Goal: Find contact information: Find contact information

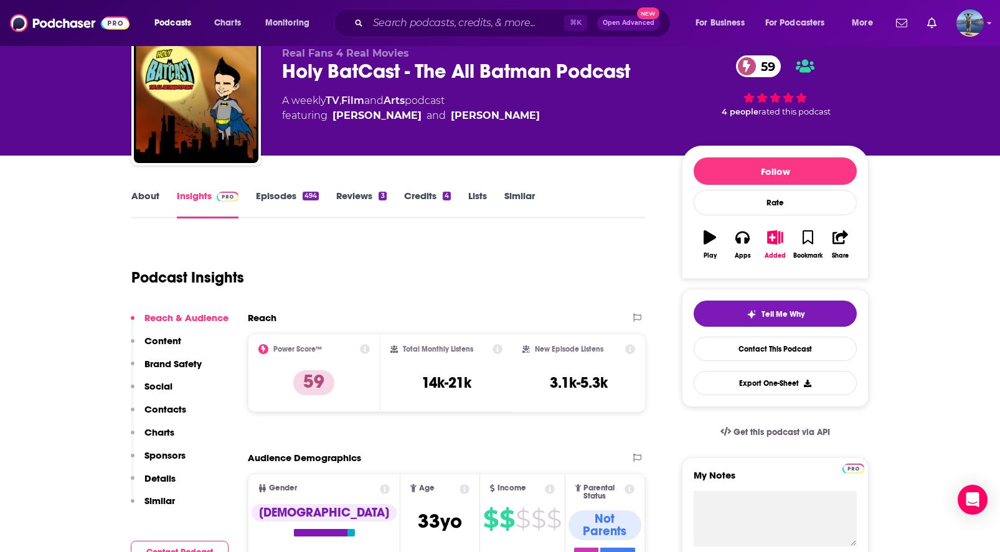
scroll to position [48, 0]
click at [150, 196] on link "About" at bounding box center [145, 203] width 28 height 29
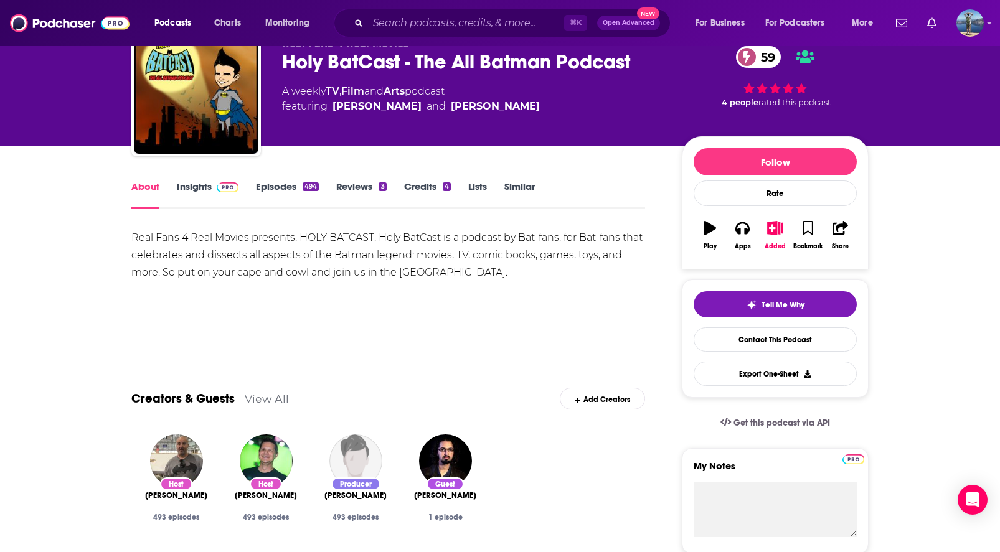
scroll to position [53, 0]
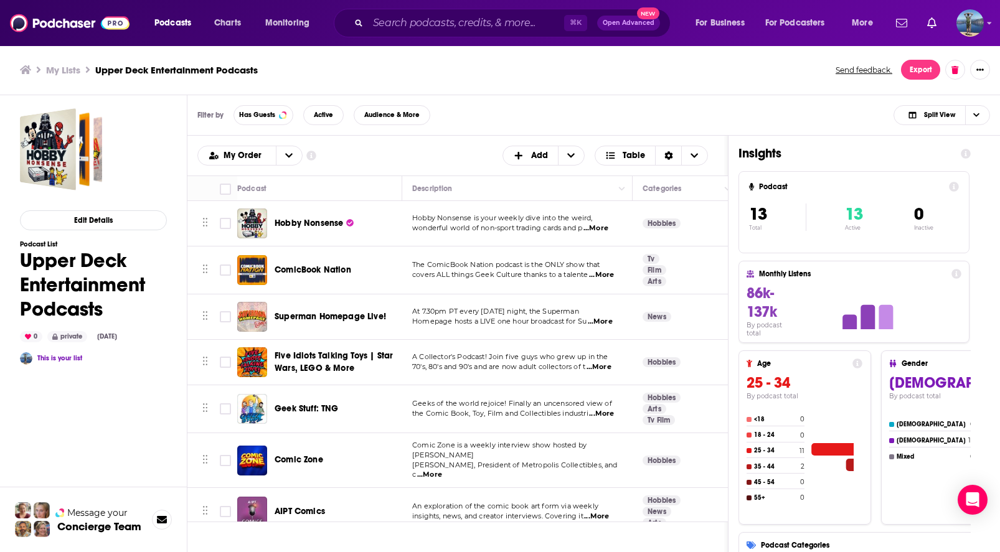
scroll to position [292, 0]
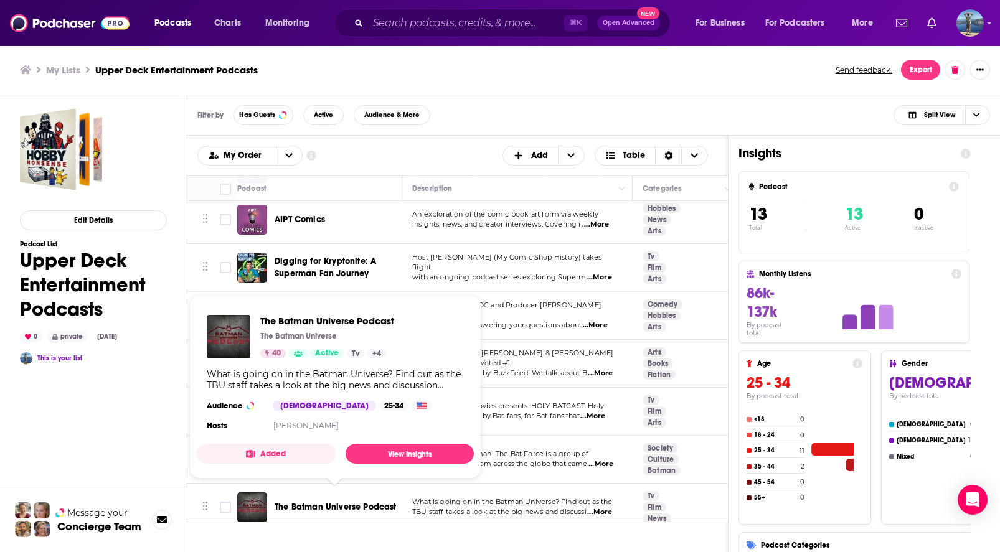
click at [333, 502] on span "The Batman Universe Podcast" at bounding box center [336, 507] width 122 height 11
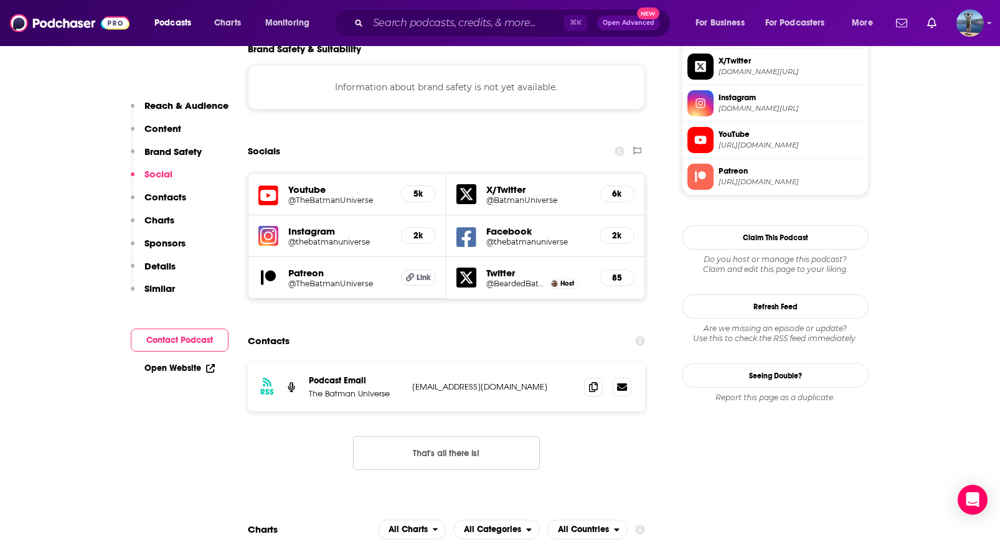
scroll to position [1136, 0]
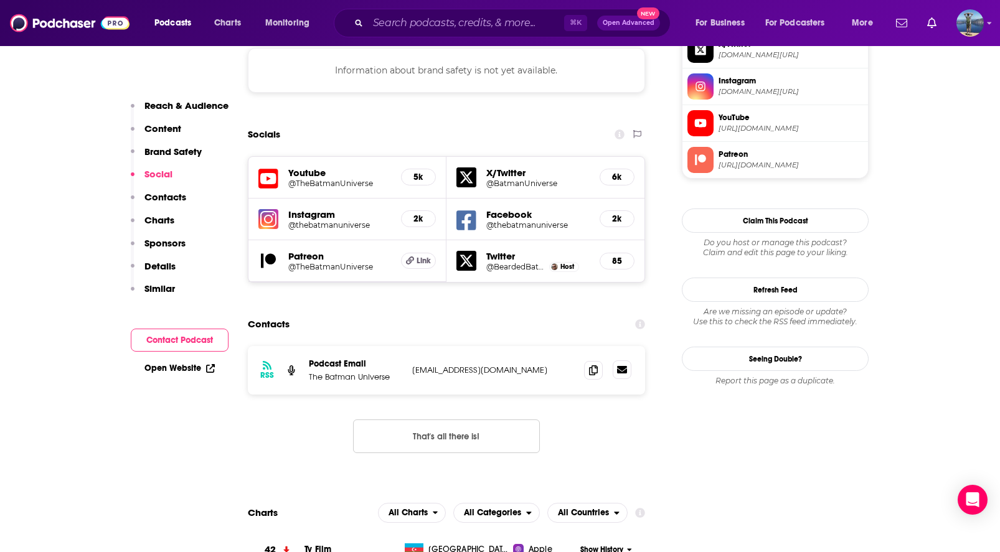
click at [626, 366] on icon at bounding box center [622, 369] width 10 height 7
click at [623, 365] on icon at bounding box center [622, 370] width 10 height 10
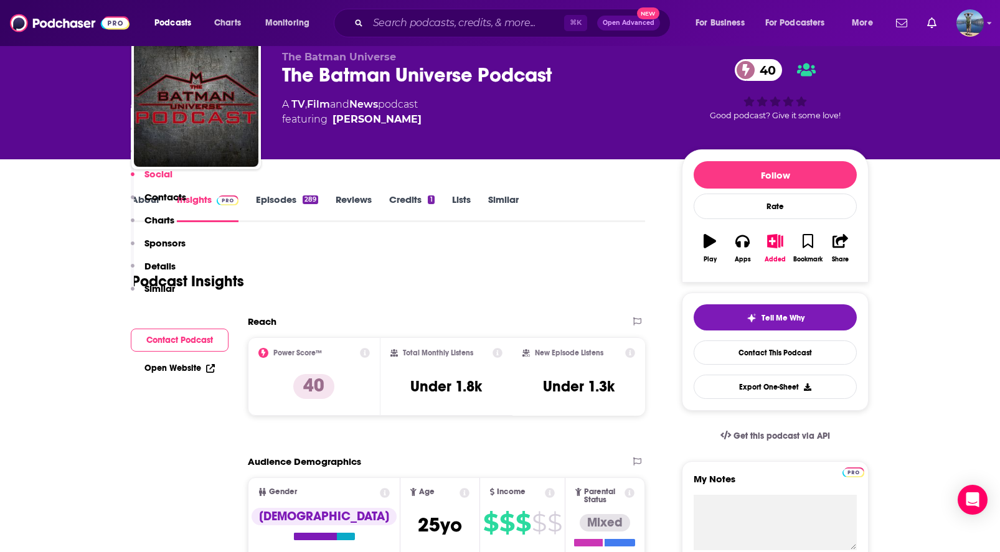
scroll to position [0, 0]
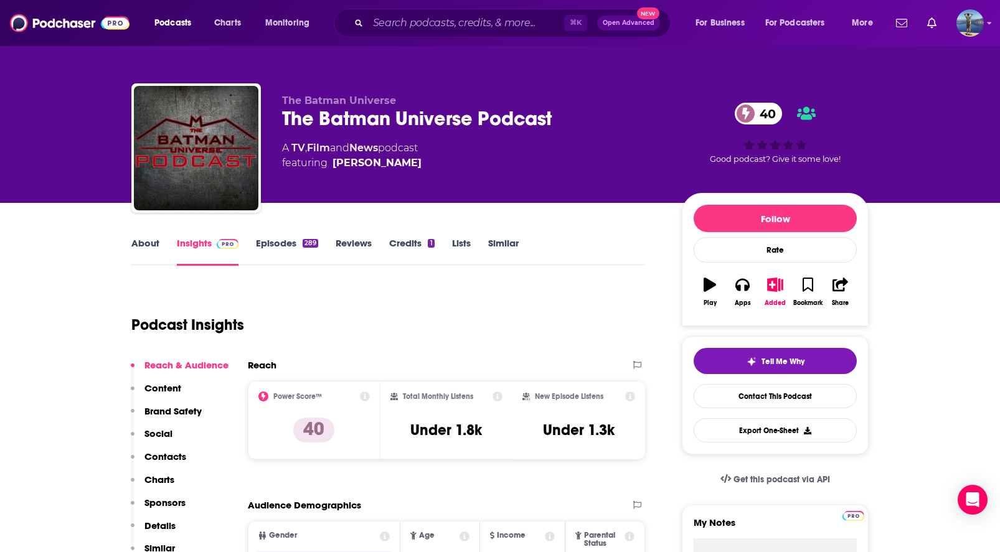
click at [141, 248] on link "About" at bounding box center [145, 251] width 28 height 29
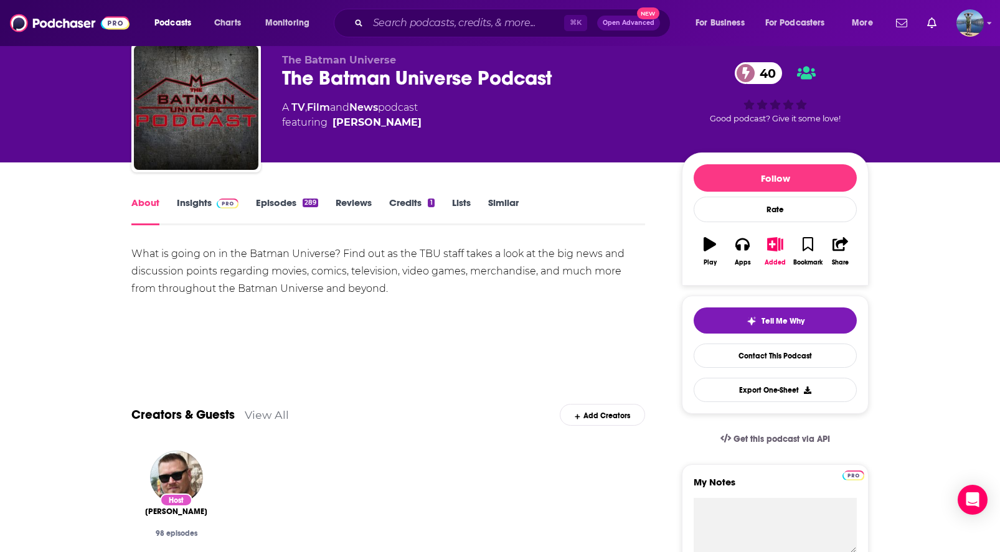
scroll to position [40, 0]
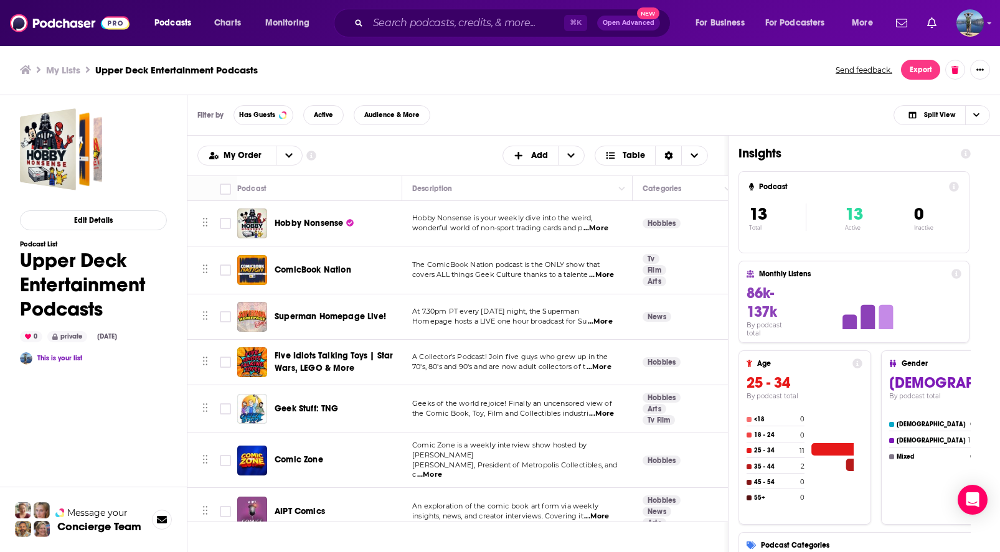
click at [307, 222] on span "Hobby Nonsense" at bounding box center [309, 223] width 69 height 11
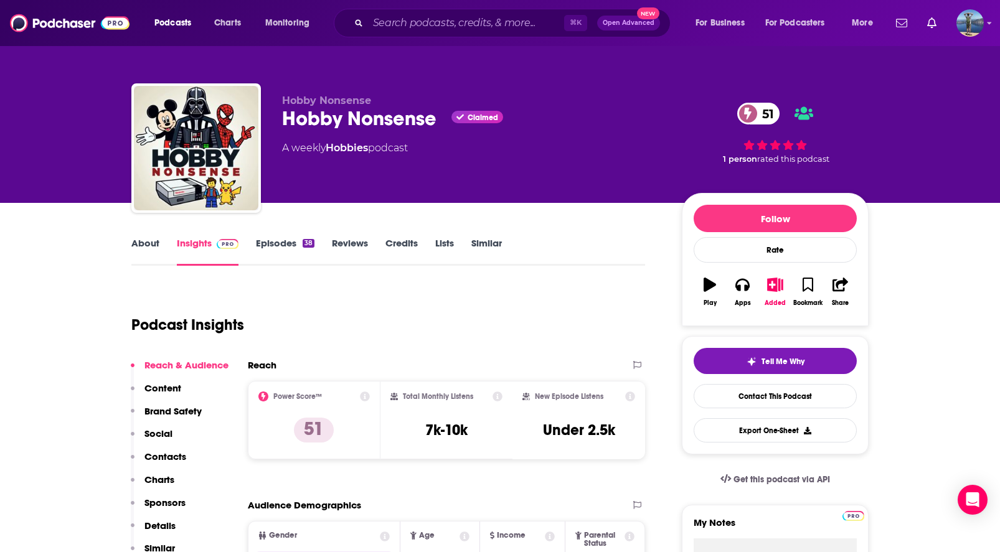
click at [146, 247] on link "About" at bounding box center [145, 251] width 28 height 29
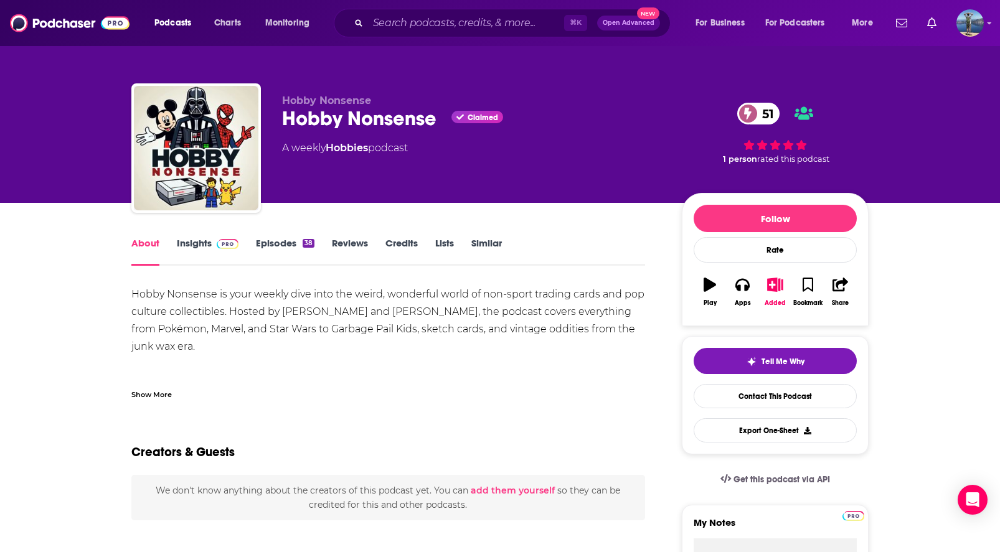
click at [192, 243] on link "Insights" at bounding box center [208, 251] width 62 height 29
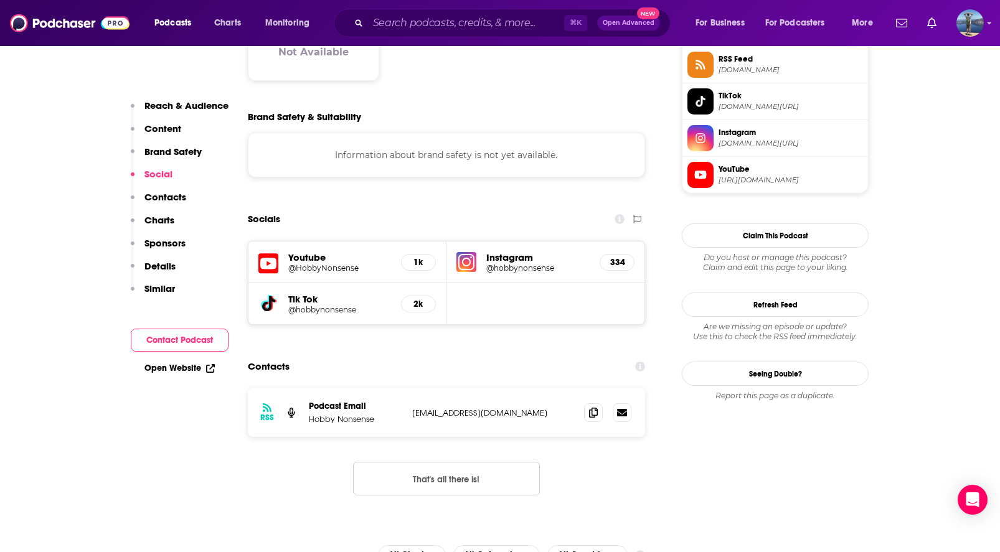
scroll to position [1084, 0]
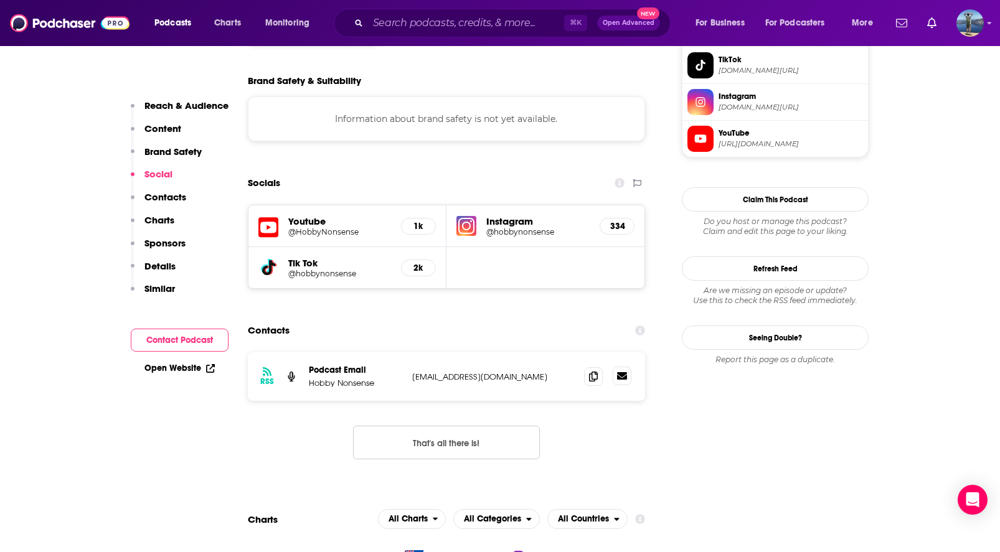
click at [625, 372] on icon at bounding box center [622, 375] width 10 height 7
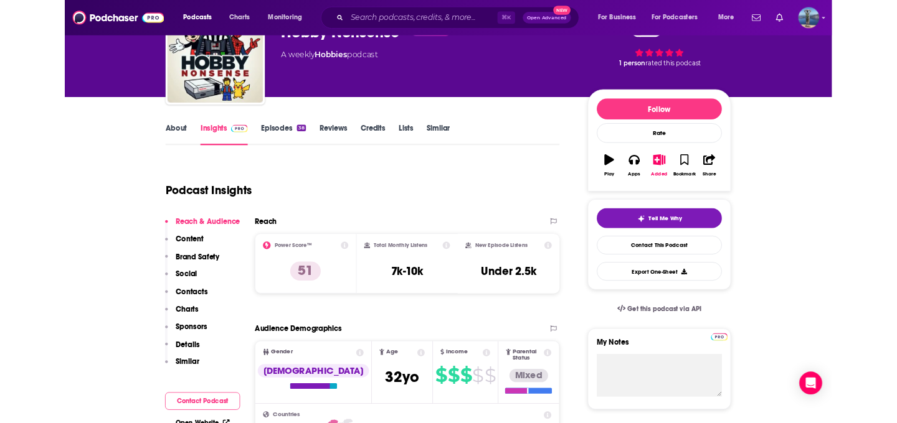
scroll to position [0, 0]
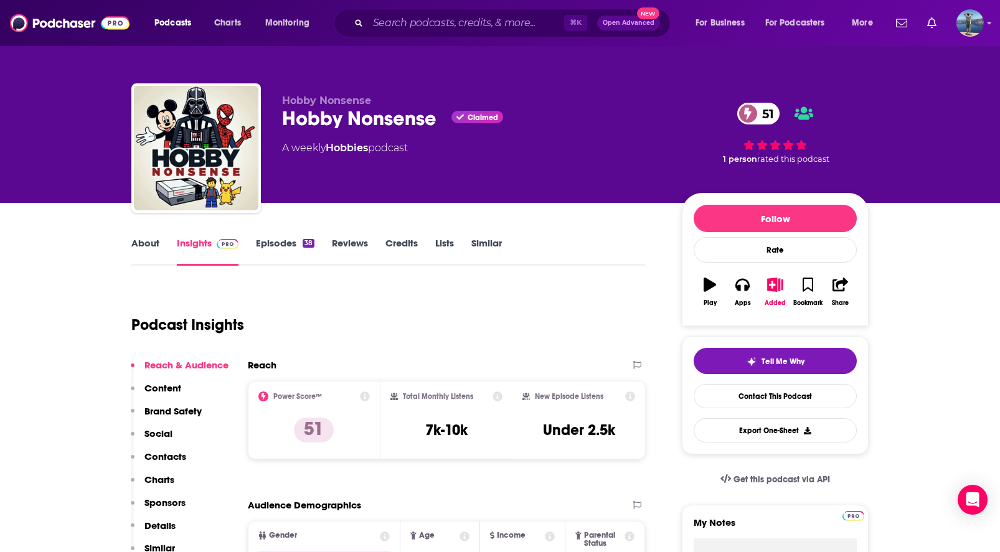
click at [270, 249] on link "Episodes 38" at bounding box center [285, 251] width 59 height 29
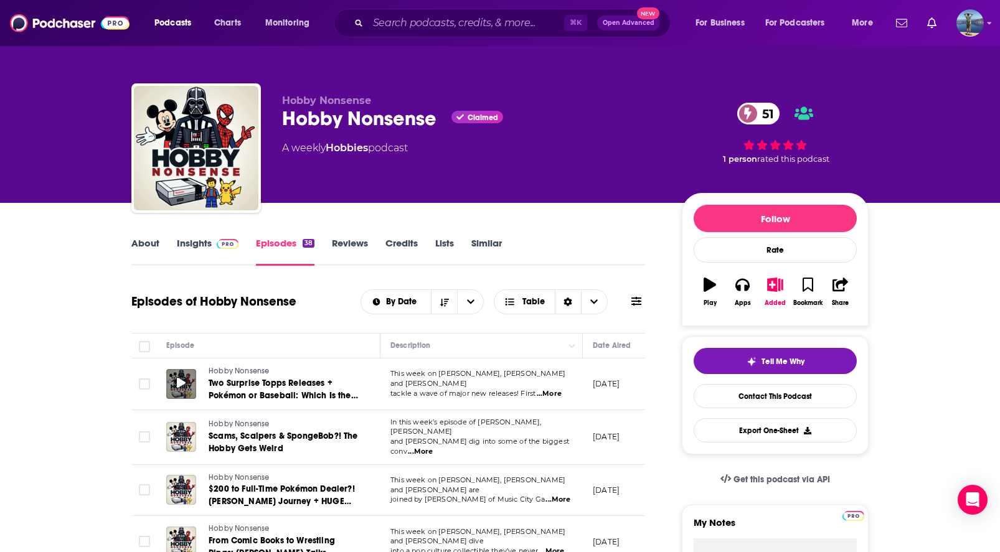
click at [179, 385] on icon at bounding box center [181, 383] width 9 height 10
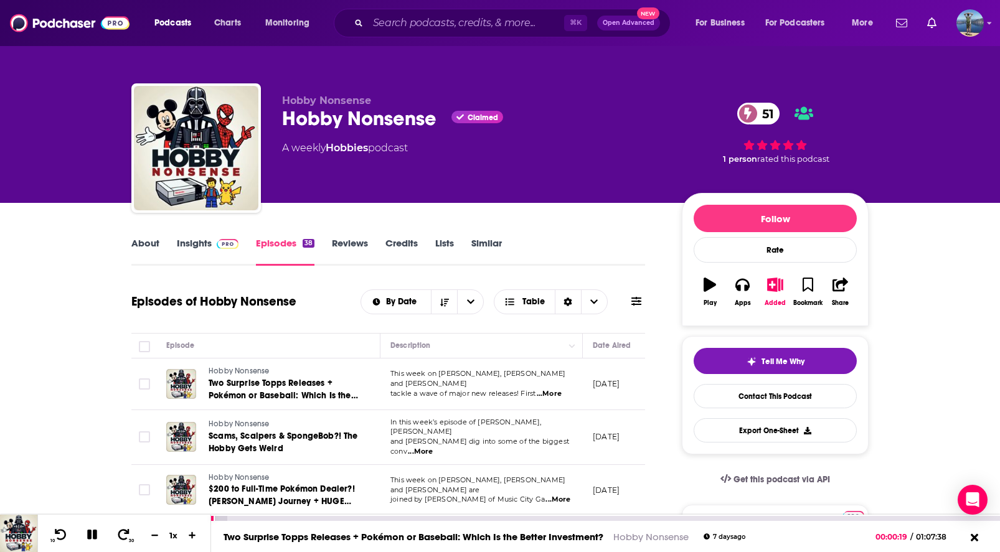
click at [92, 535] on icon at bounding box center [92, 534] width 14 height 11
click at [92, 535] on icon at bounding box center [92, 535] width 11 height 12
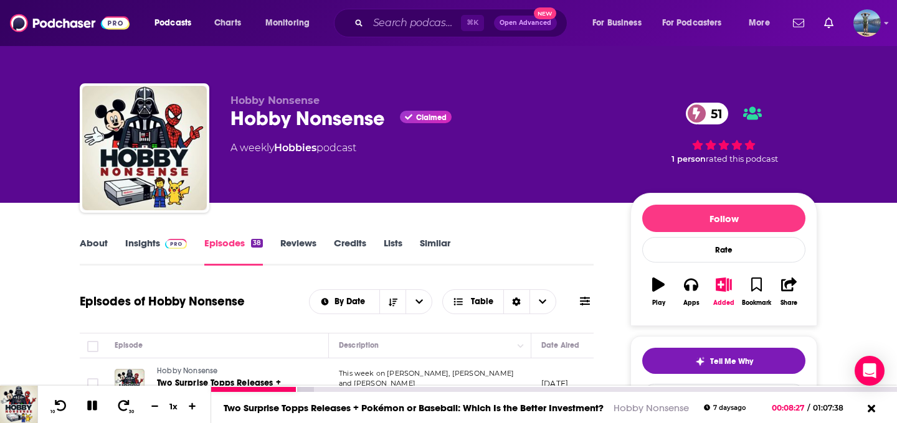
click at [94, 403] on icon at bounding box center [92, 406] width 10 height 10
